Goal: Task Accomplishment & Management: Use online tool/utility

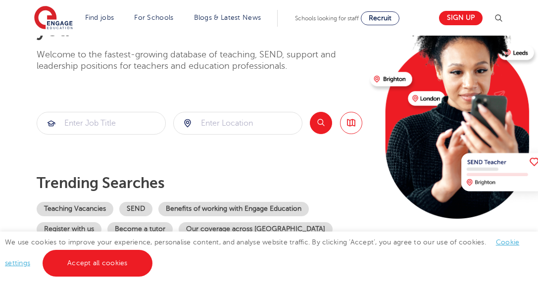
scroll to position [99, 0]
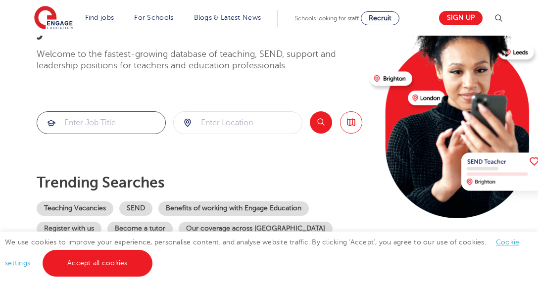
click at [98, 125] on input "search" at bounding box center [101, 123] width 128 height 22
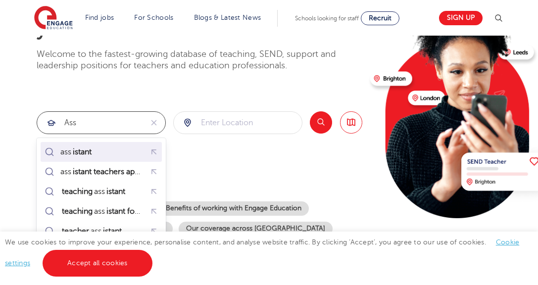
click at [110, 146] on div "ass istant" at bounding box center [101, 151] width 117 height 15
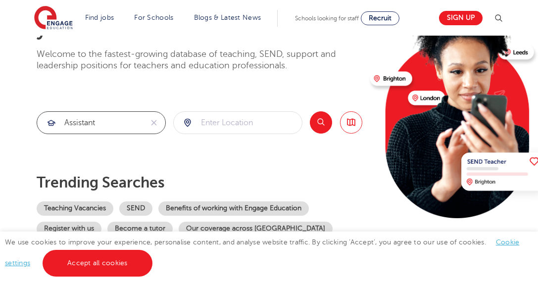
type input "assistant"
click at [232, 127] on input "search" at bounding box center [238, 123] width 128 height 22
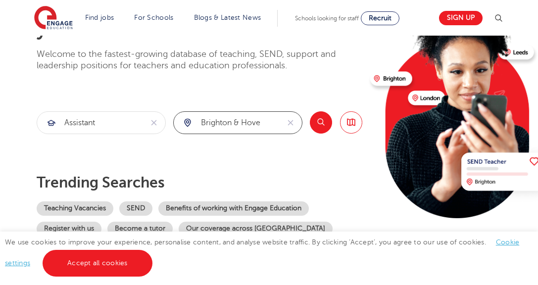
type input "Brighton & Hove"
click at [321, 125] on button "Search" at bounding box center [321, 122] width 22 height 22
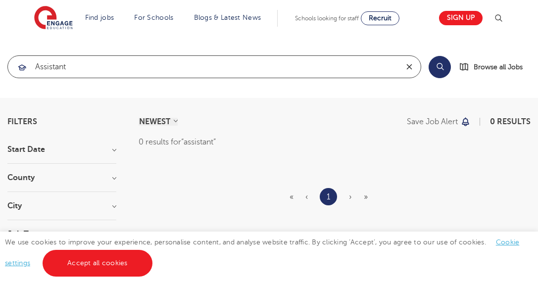
click at [411, 68] on icon "reset" at bounding box center [409, 66] width 10 height 9
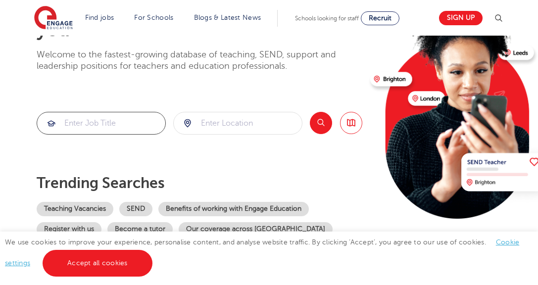
click at [96, 124] on input "search" at bounding box center [101, 123] width 128 height 22
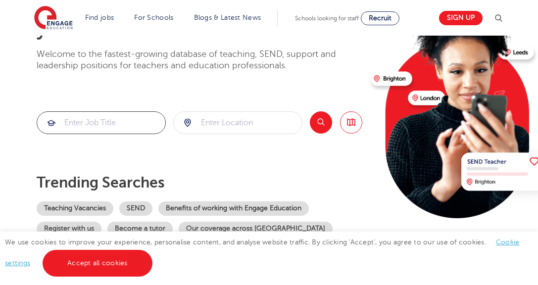
click at [88, 124] on input "search" at bounding box center [101, 123] width 128 height 22
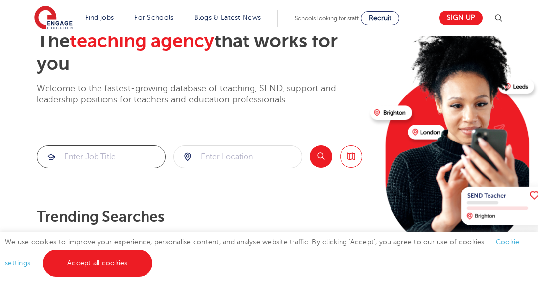
scroll to position [91, 0]
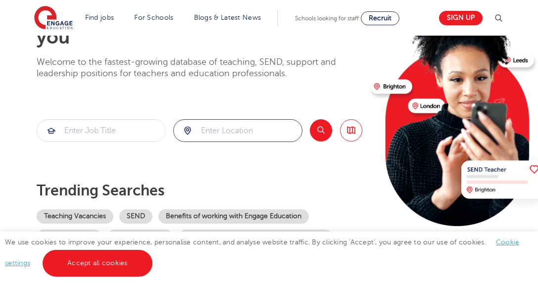
click at [218, 129] on input "search" at bounding box center [238, 131] width 128 height 22
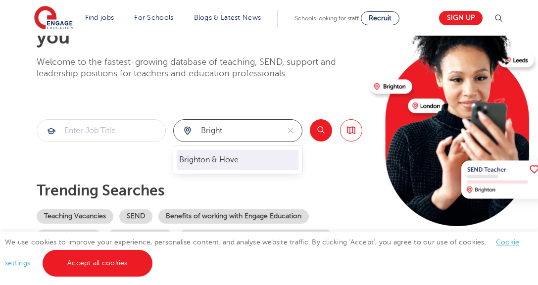
click at [226, 154] on li "Brighton & Hove" at bounding box center [237, 160] width 121 height 20
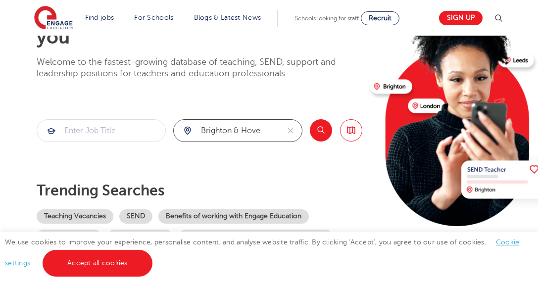
type input "Brighton & Hove"
click at [324, 124] on button "Search" at bounding box center [321, 130] width 22 height 22
